Goal: Task Accomplishment & Management: Complete application form

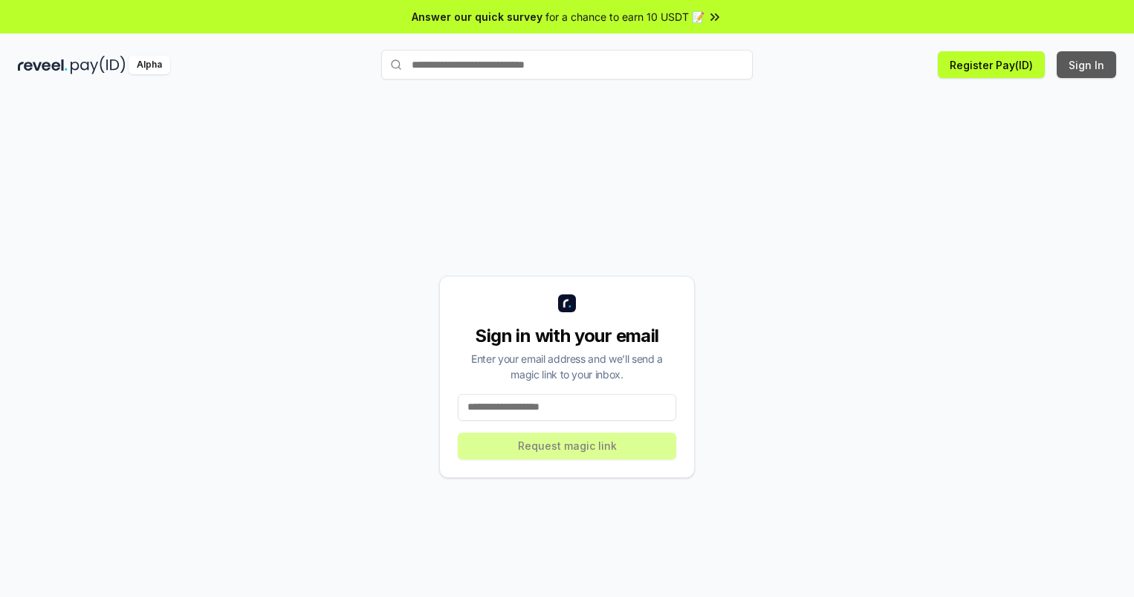
click at [1087, 65] on button "Sign In" at bounding box center [1086, 64] width 59 height 27
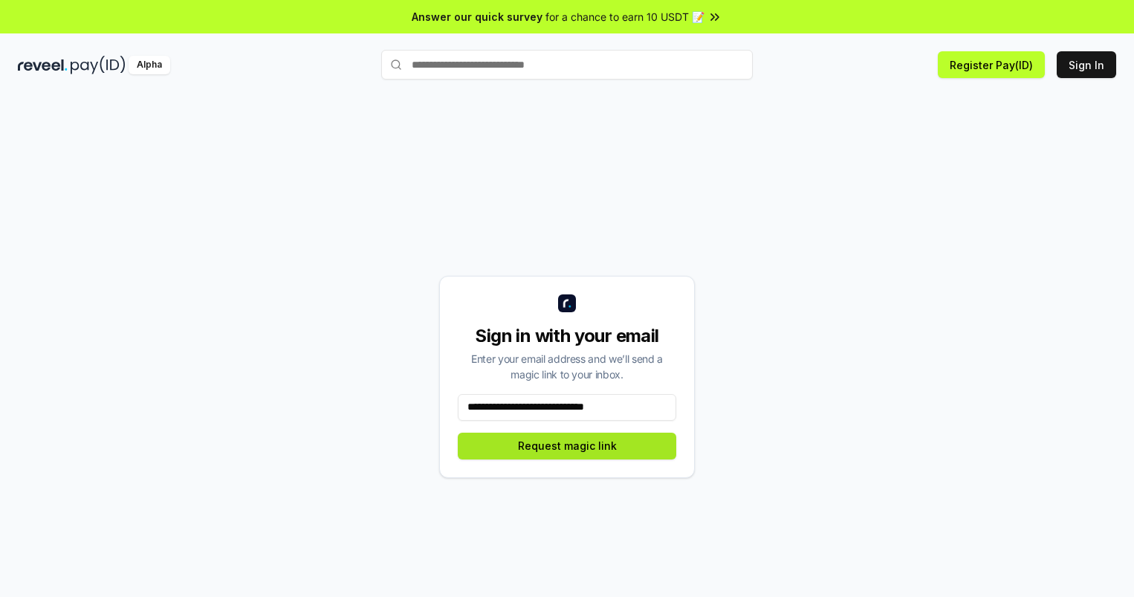
type input "**********"
click at [567, 445] on button "Request magic link" at bounding box center [567, 446] width 218 height 27
